Goal: Book appointment/travel/reservation

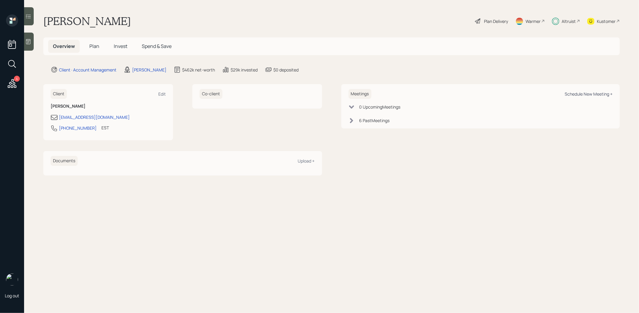
click at [593, 92] on div "Schedule New Meeting +" at bounding box center [589, 94] width 48 height 6
select select "8b79112e-3cfb-44f9-89e7-15267fe946c1"
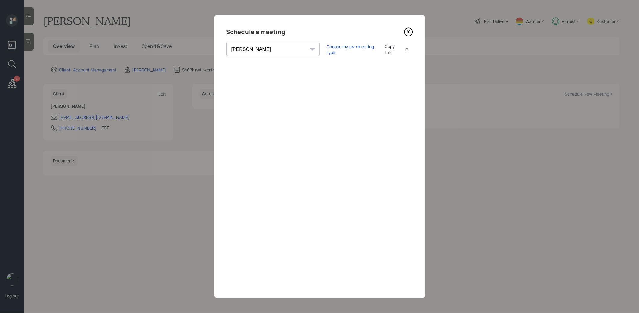
click at [408, 30] on icon at bounding box center [408, 31] width 9 height 9
